Goal: Information Seeking & Learning: Check status

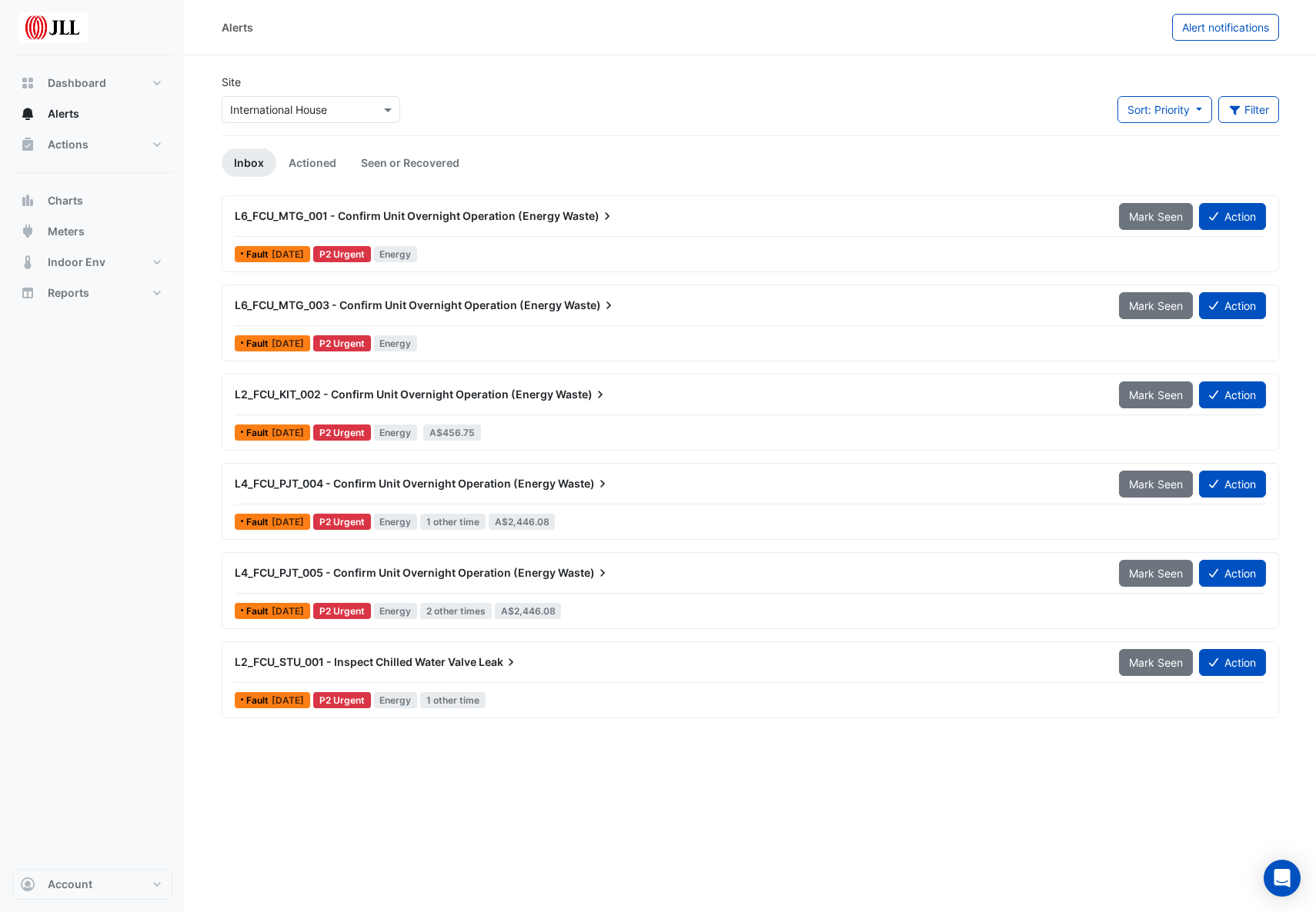
click at [290, 215] on span "L6_FCU_MTG_001 - Confirm Unit Overnight Operation (Energy" at bounding box center [397, 216] width 325 height 13
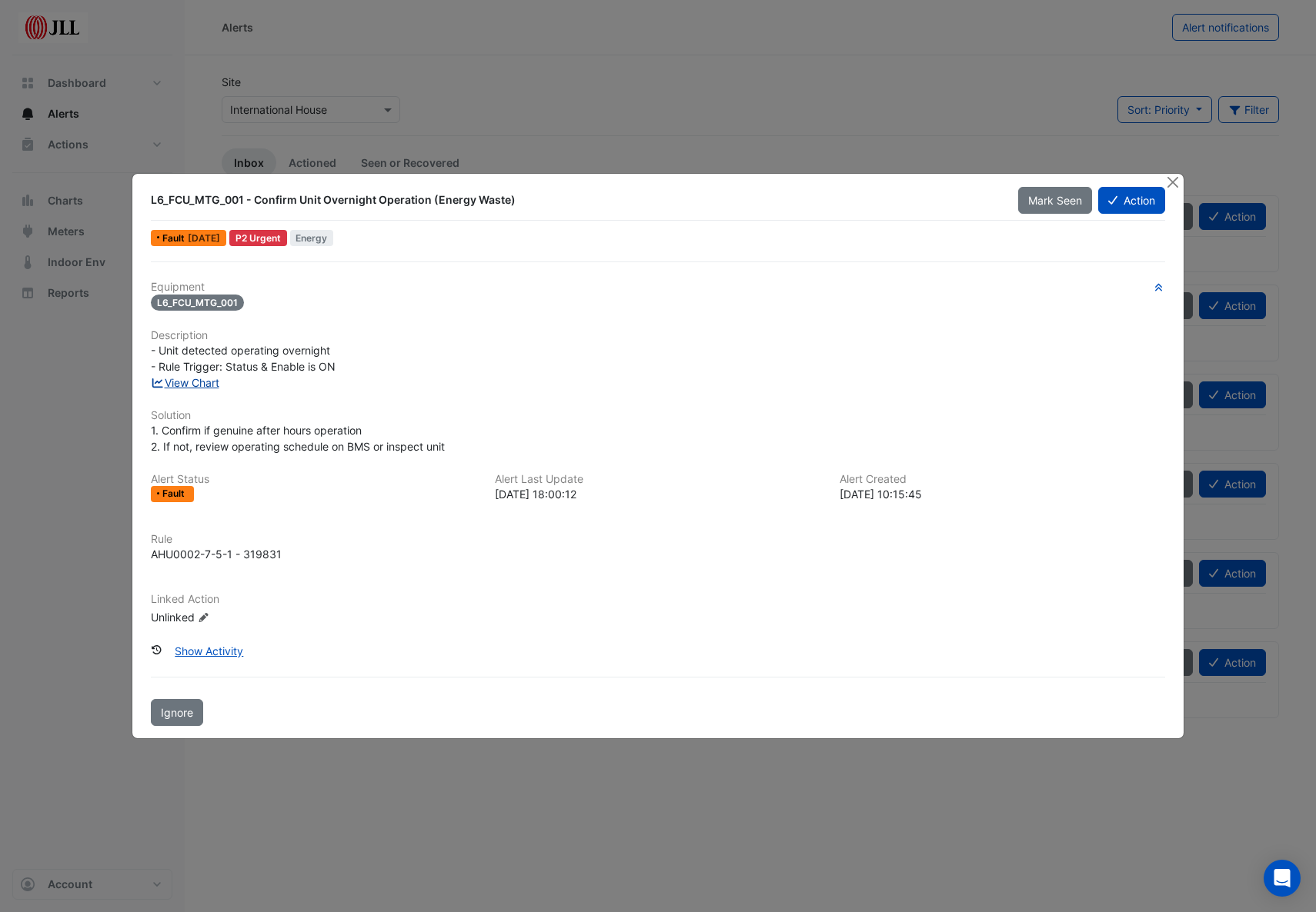
click at [184, 383] on link "View Chart" at bounding box center [185, 383] width 69 height 13
click at [1169, 184] on button "Close" at bounding box center [1172, 182] width 16 height 16
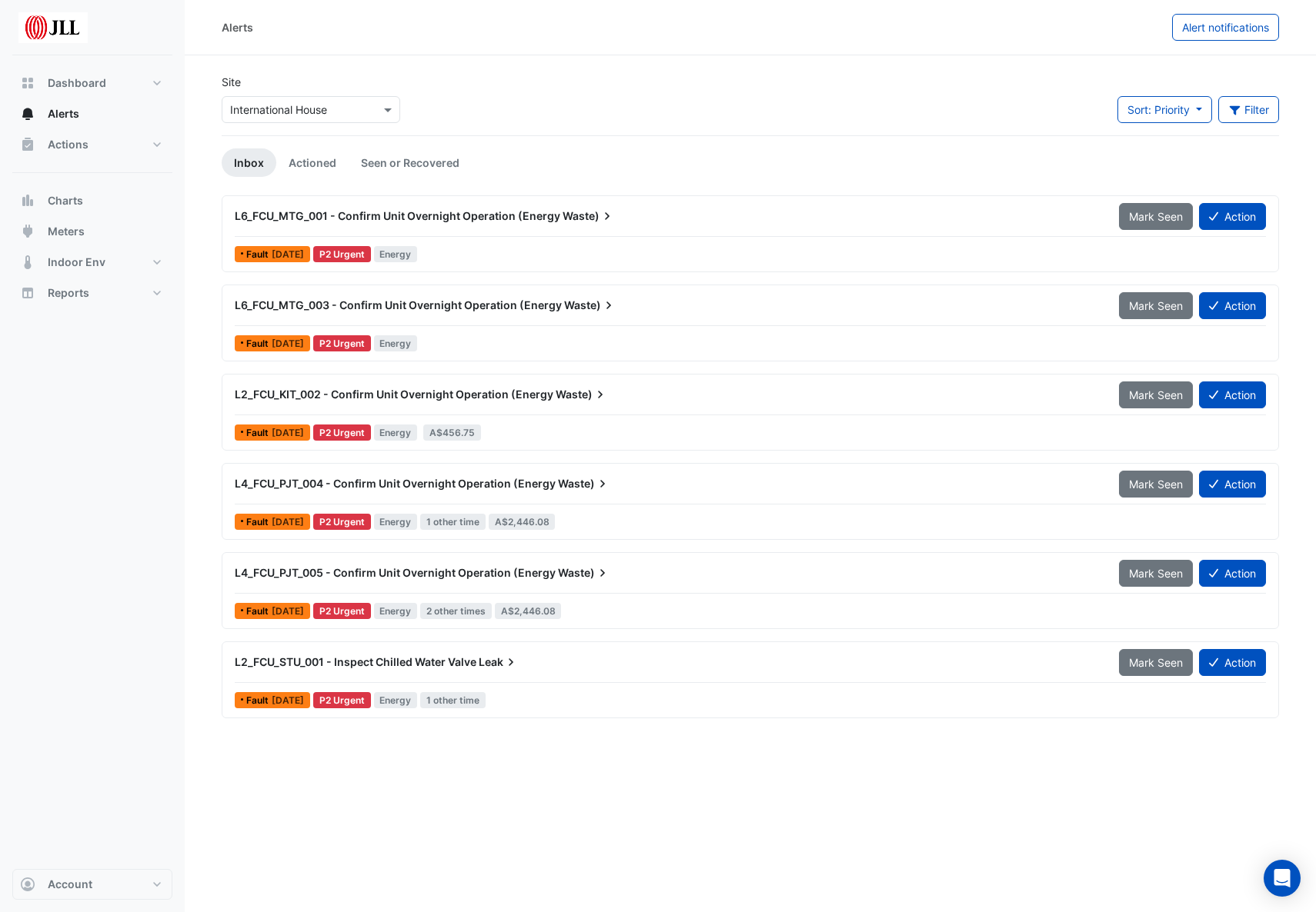
click at [293, 301] on span "L6_FCU_MTG_003 - Confirm Unit Overnight Operation (Energy" at bounding box center [398, 305] width 327 height 13
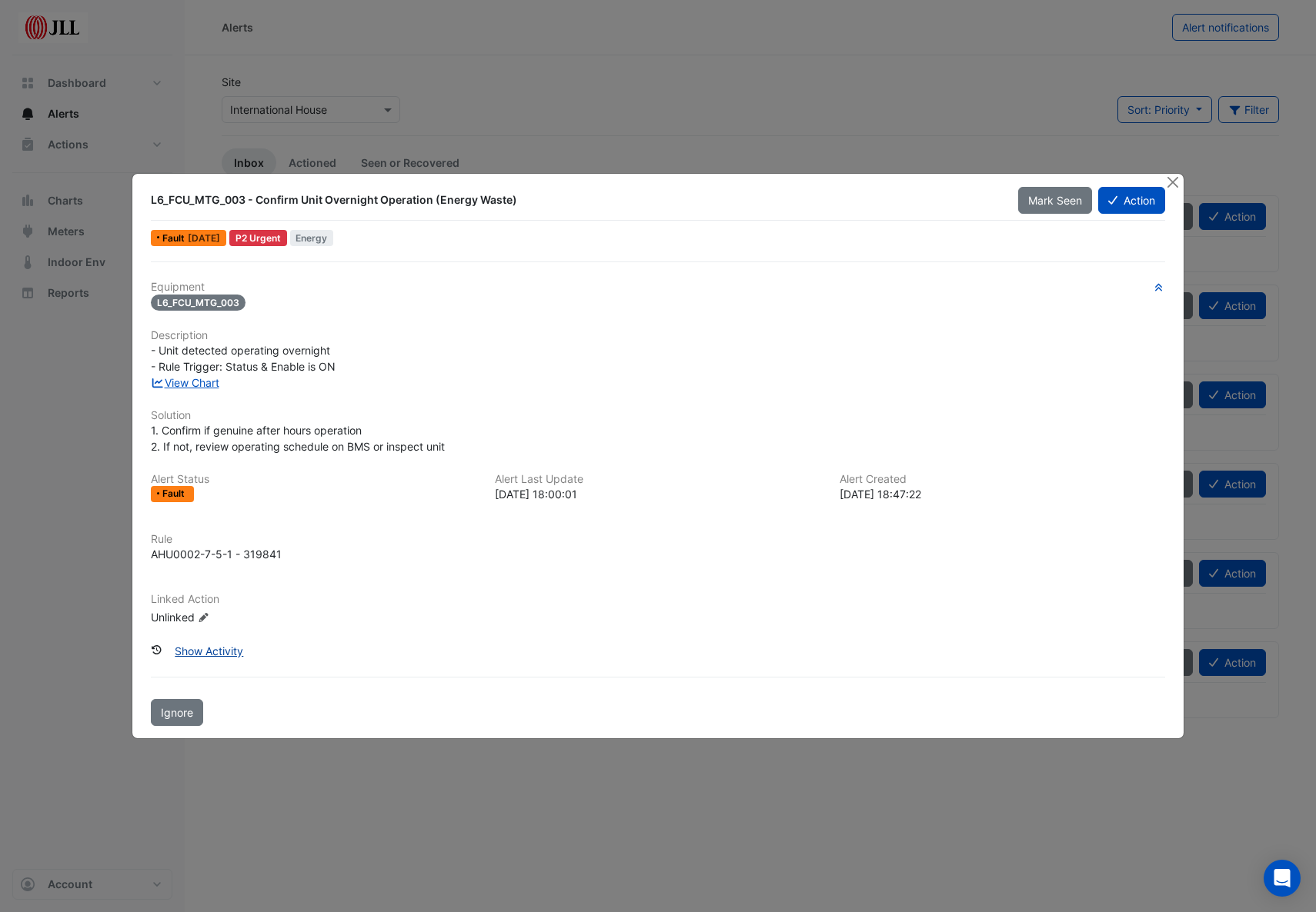
click at [209, 656] on button "Show Activity" at bounding box center [209, 651] width 89 height 27
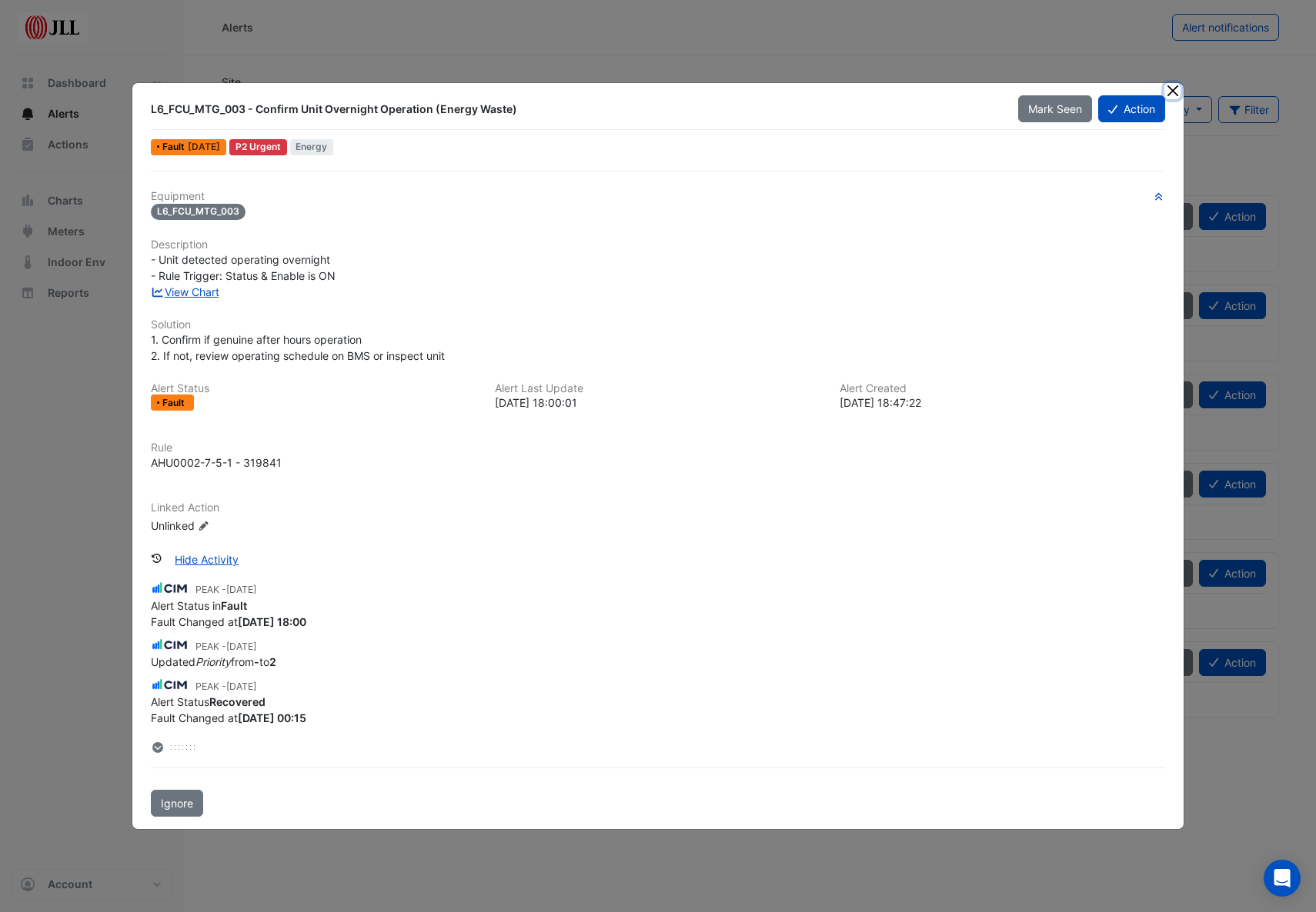
click at [1172, 89] on button "Close" at bounding box center [1172, 91] width 16 height 16
